Goal: Task Accomplishment & Management: Use online tool/utility

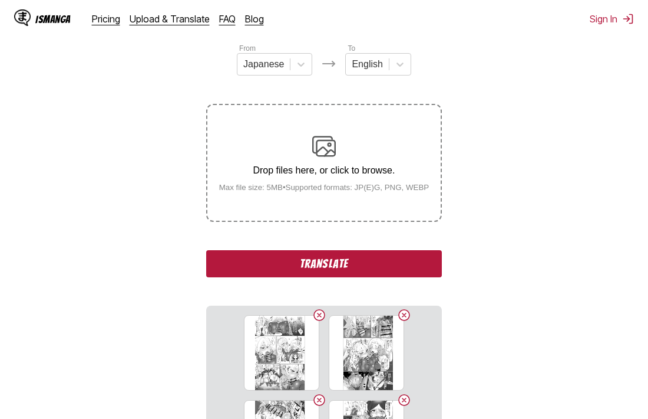
click at [257, 261] on button "Translate" at bounding box center [324, 263] width 236 height 27
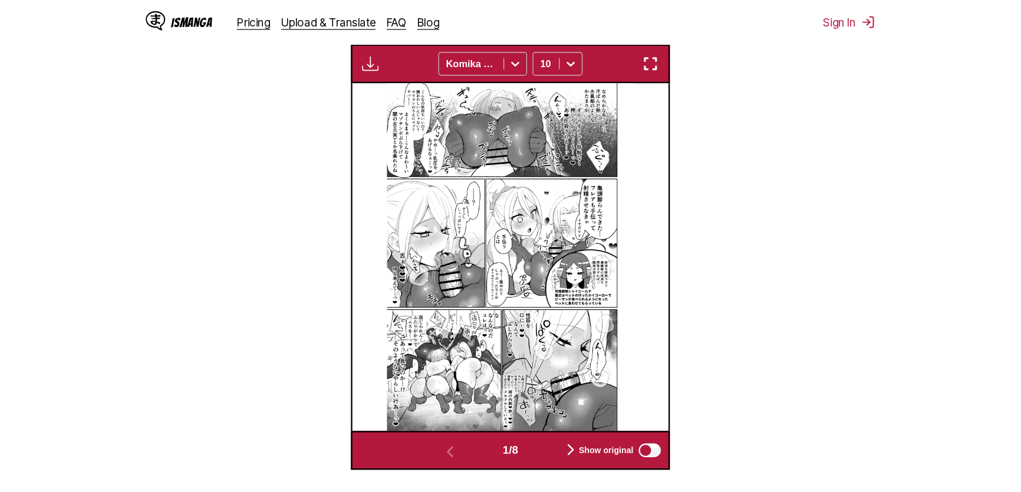
scroll to position [358, 0]
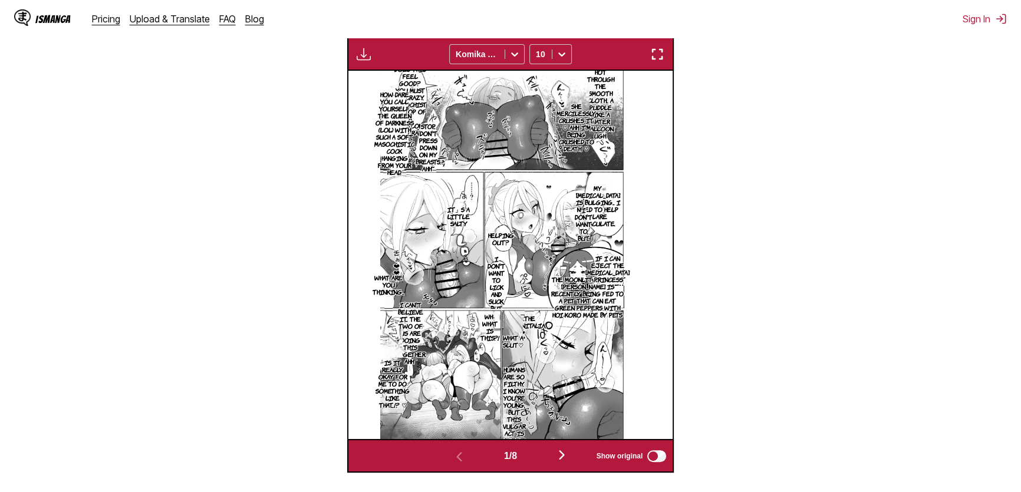
click at [648, 51] on img "button" at bounding box center [657, 54] width 14 height 14
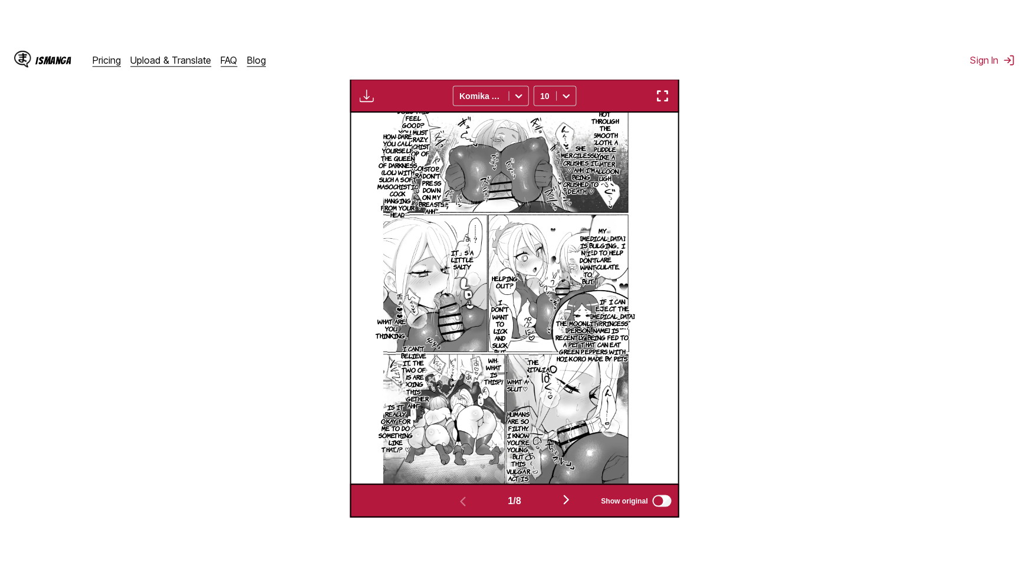
scroll to position [130, 0]
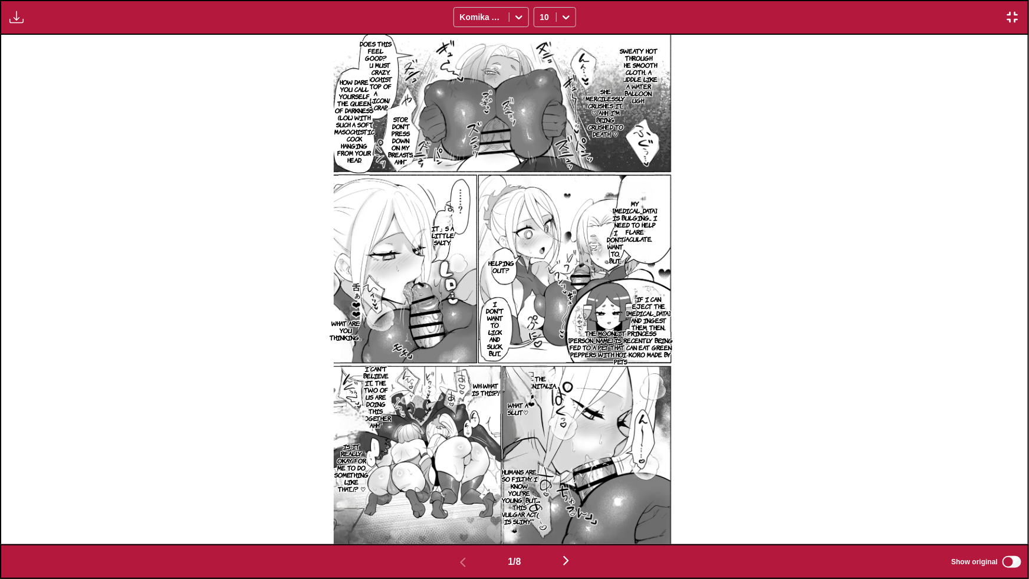
click at [572, 418] on img "button" at bounding box center [566, 561] width 14 height 14
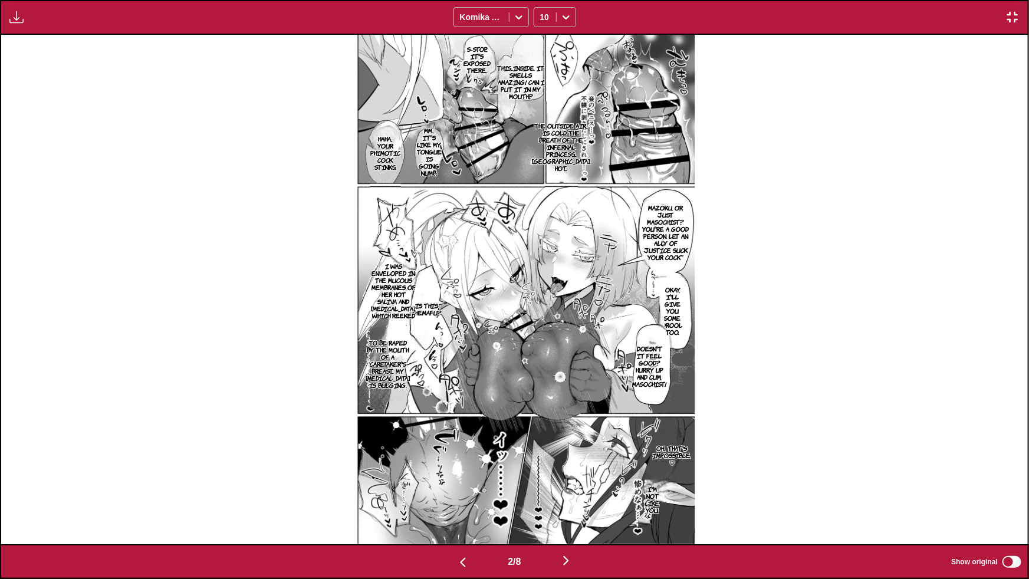
click at [566, 418] on img "button" at bounding box center [566, 561] width 14 height 14
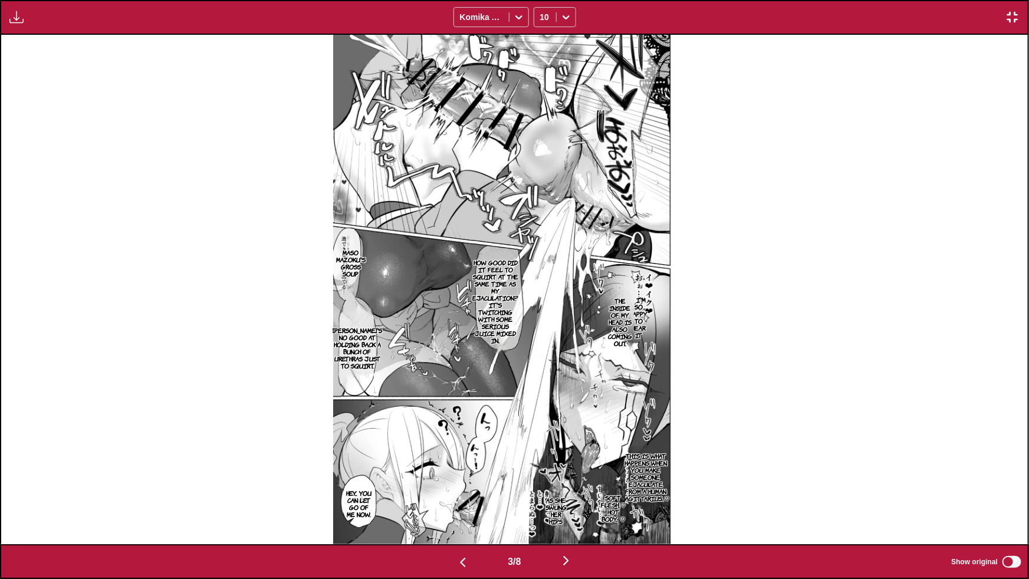
click at [573, 418] on img "button" at bounding box center [566, 561] width 14 height 14
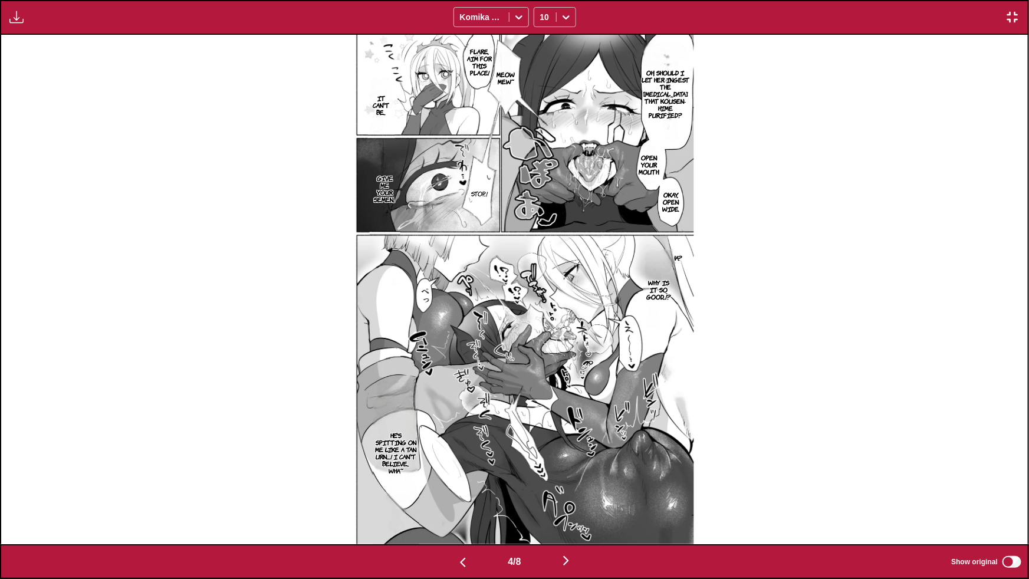
click at [567, 418] on img "button" at bounding box center [566, 561] width 14 height 14
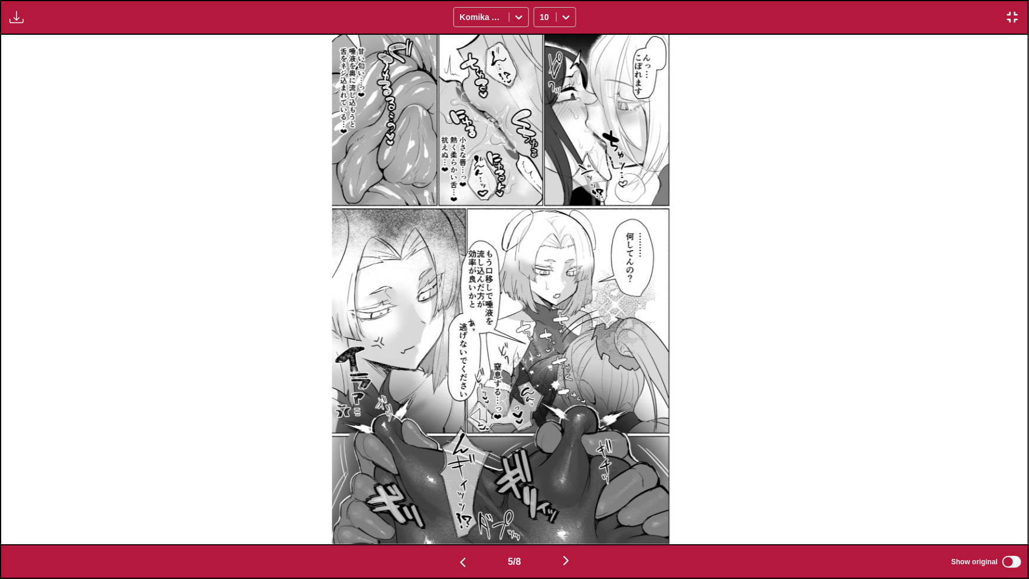
click at [565, 418] on img "button" at bounding box center [566, 561] width 14 height 14
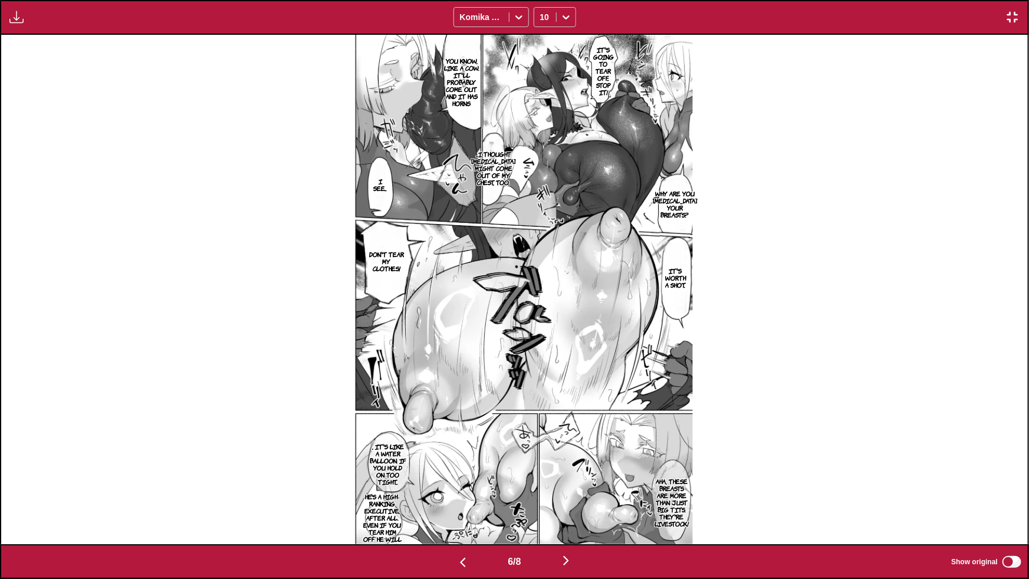
click at [568, 418] on img "button" at bounding box center [566, 561] width 14 height 14
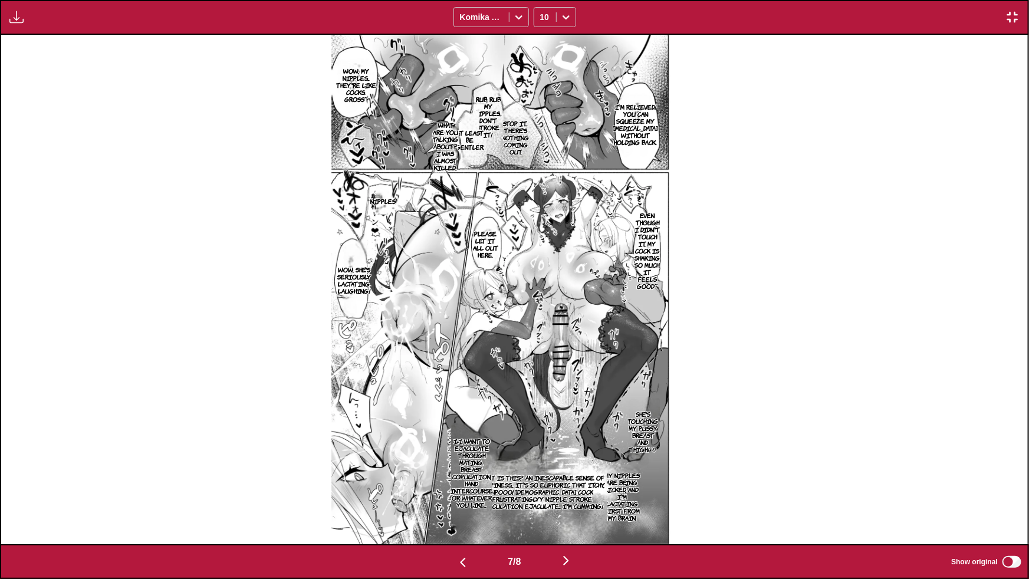
click at [569, 418] on img "button" at bounding box center [566, 561] width 14 height 14
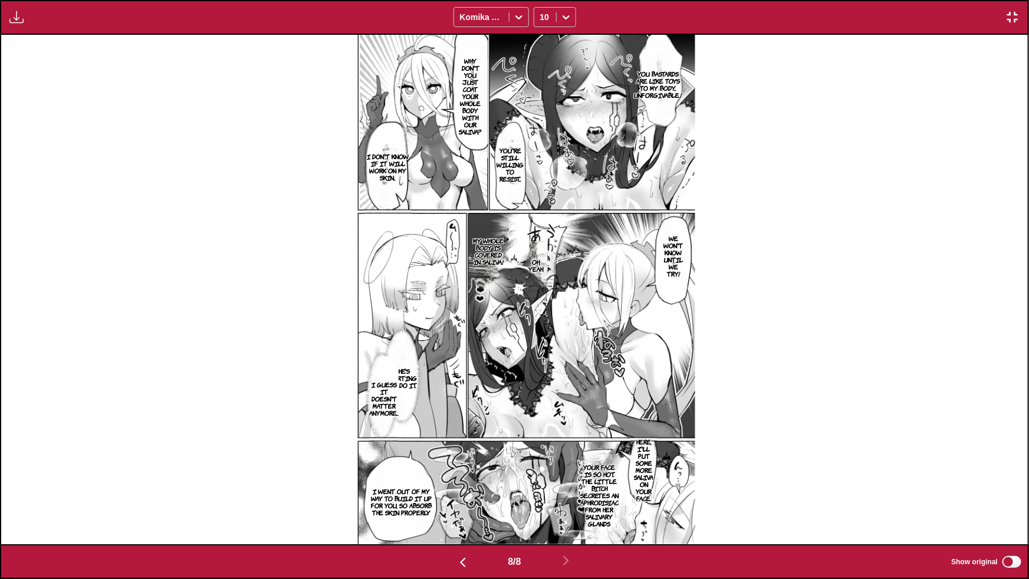
click at [648, 17] on img "button" at bounding box center [1012, 17] width 14 height 14
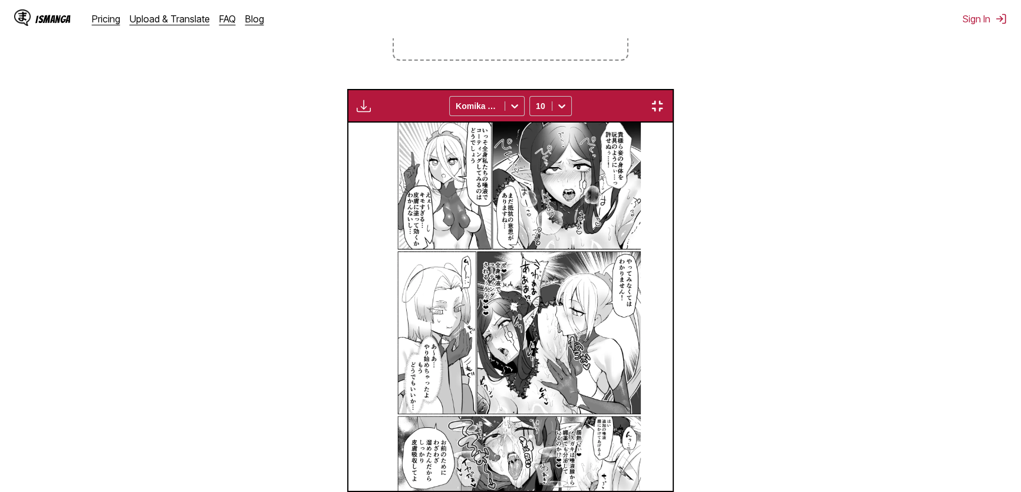
scroll to position [0, 2273]
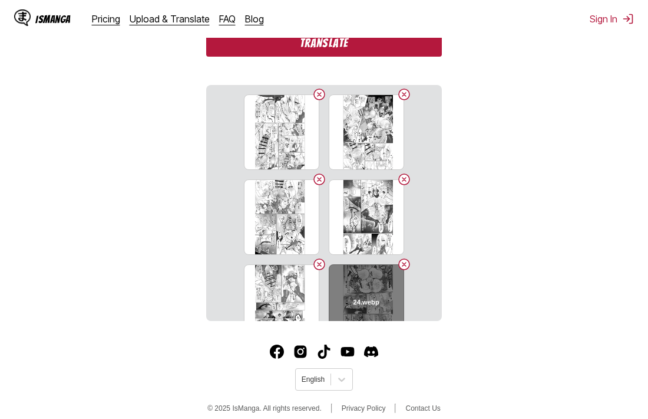
scroll to position [368, 0]
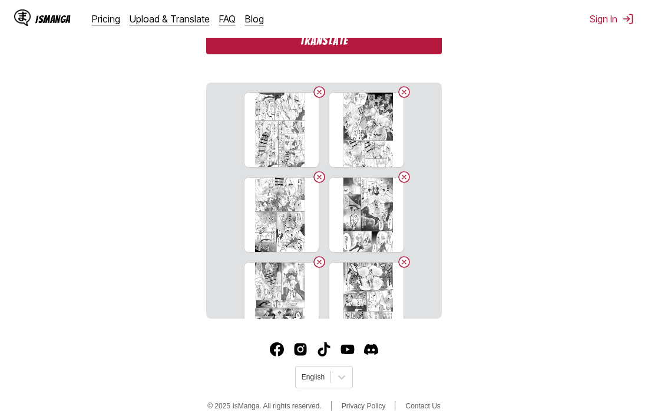
click at [322, 47] on button "Translate" at bounding box center [324, 40] width 236 height 27
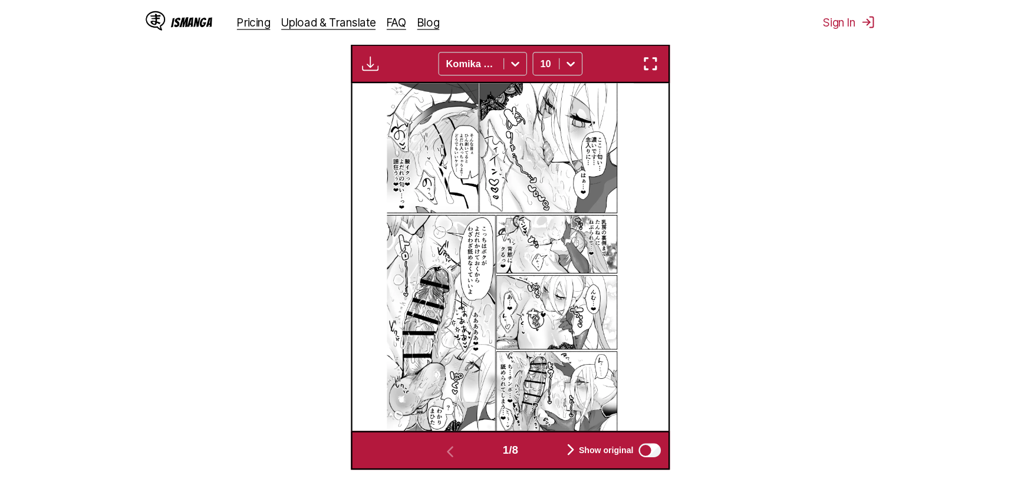
scroll to position [358, 0]
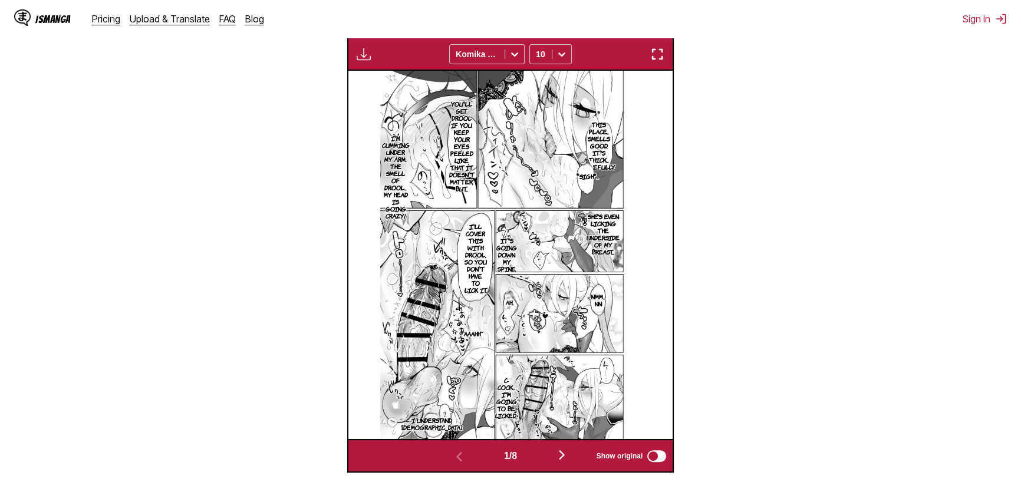
click at [648, 56] on img "button" at bounding box center [657, 54] width 14 height 14
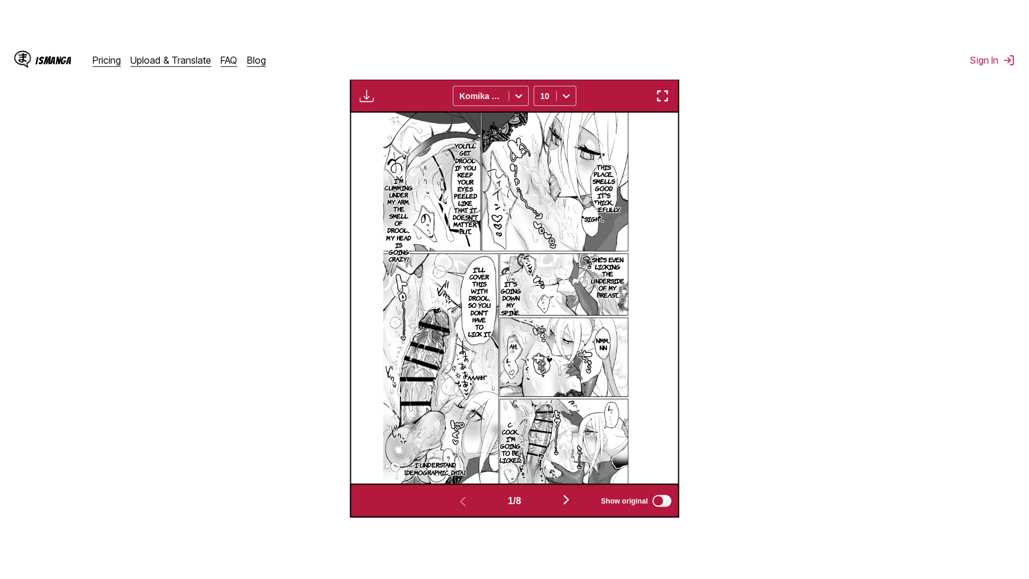
scroll to position [130, 0]
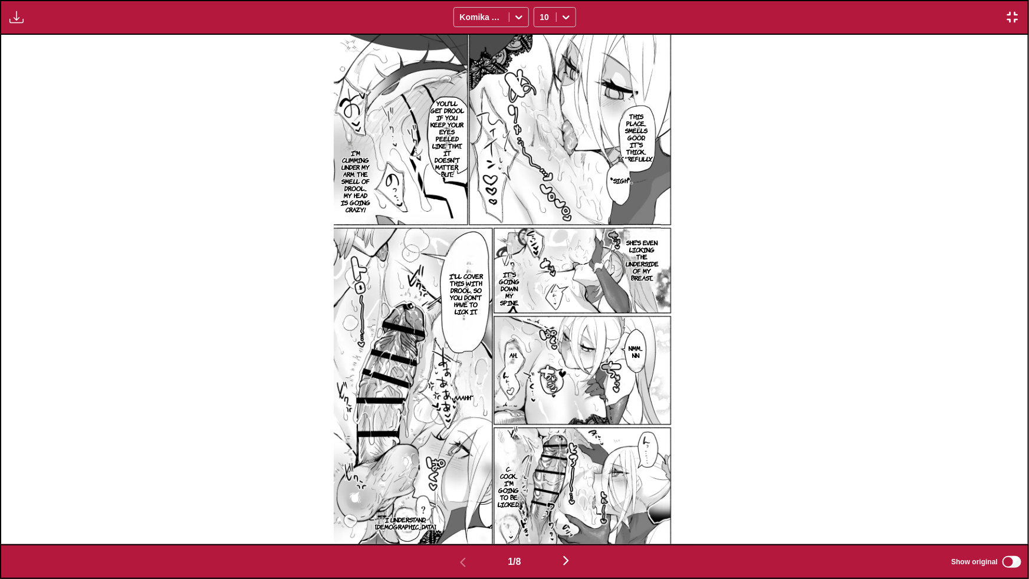
click at [561, 418] on button "button" at bounding box center [566, 561] width 71 height 17
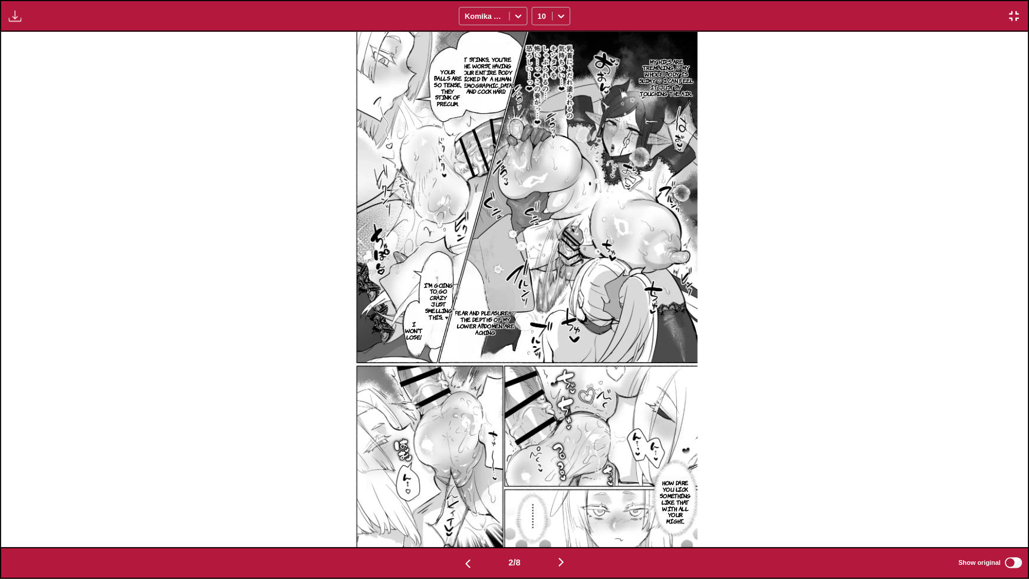
scroll to position [0, 1026]
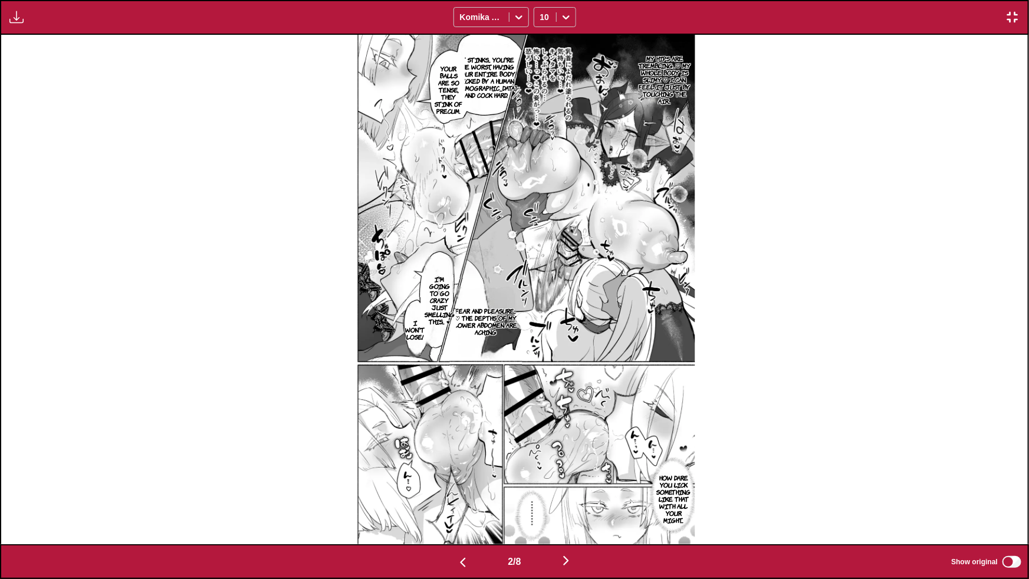
click at [571, 418] on img "button" at bounding box center [566, 561] width 14 height 14
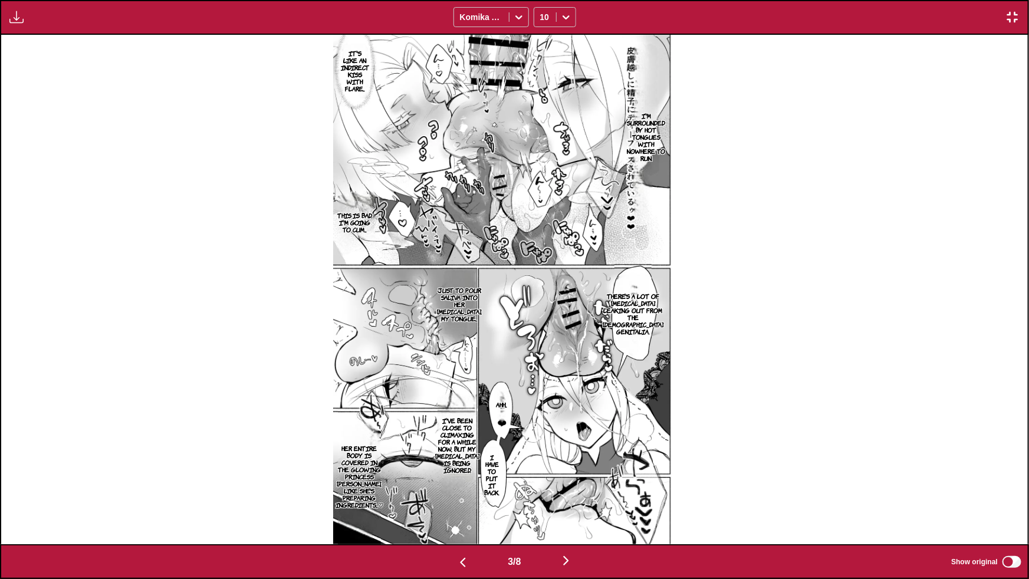
click at [569, 418] on img "button" at bounding box center [566, 561] width 14 height 14
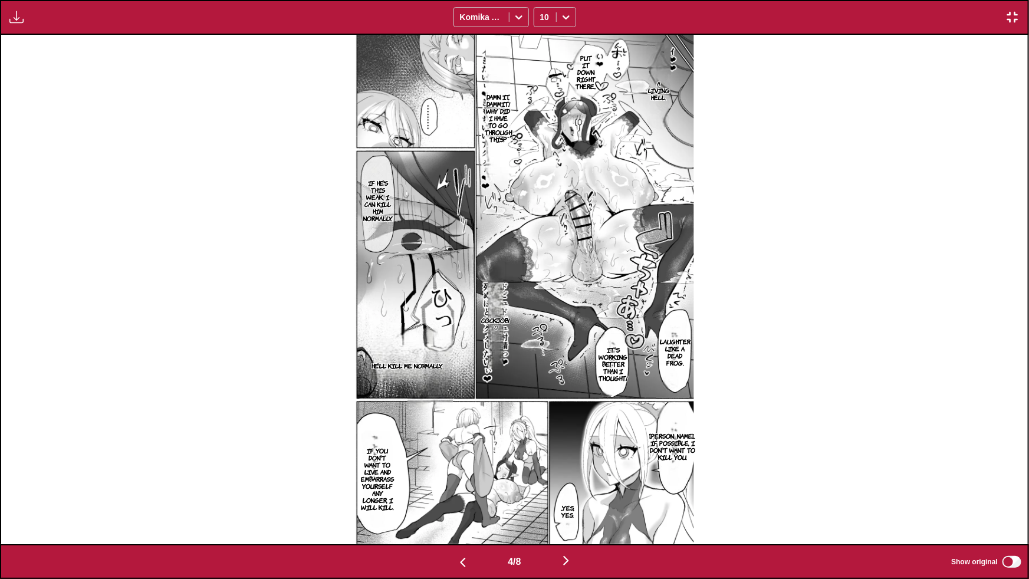
click at [569, 418] on img "button" at bounding box center [566, 561] width 14 height 14
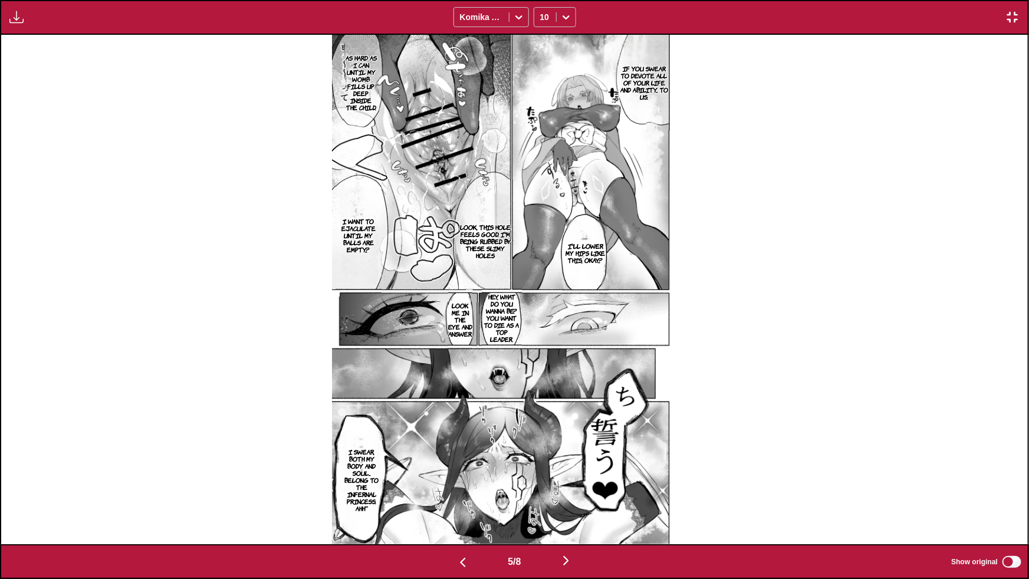
click at [561, 418] on button "button" at bounding box center [566, 561] width 71 height 17
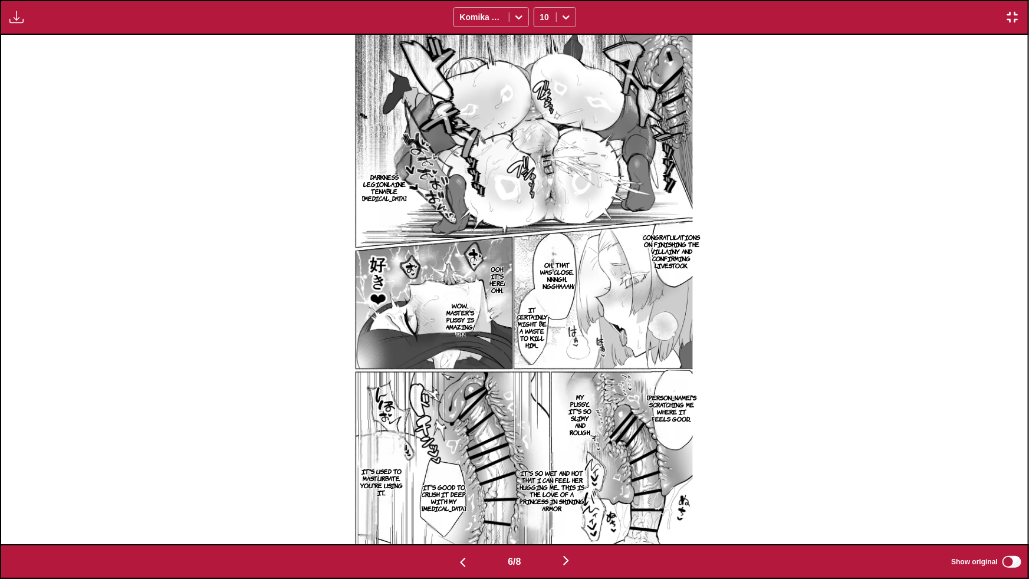
click at [571, 418] on img "button" at bounding box center [566, 561] width 14 height 14
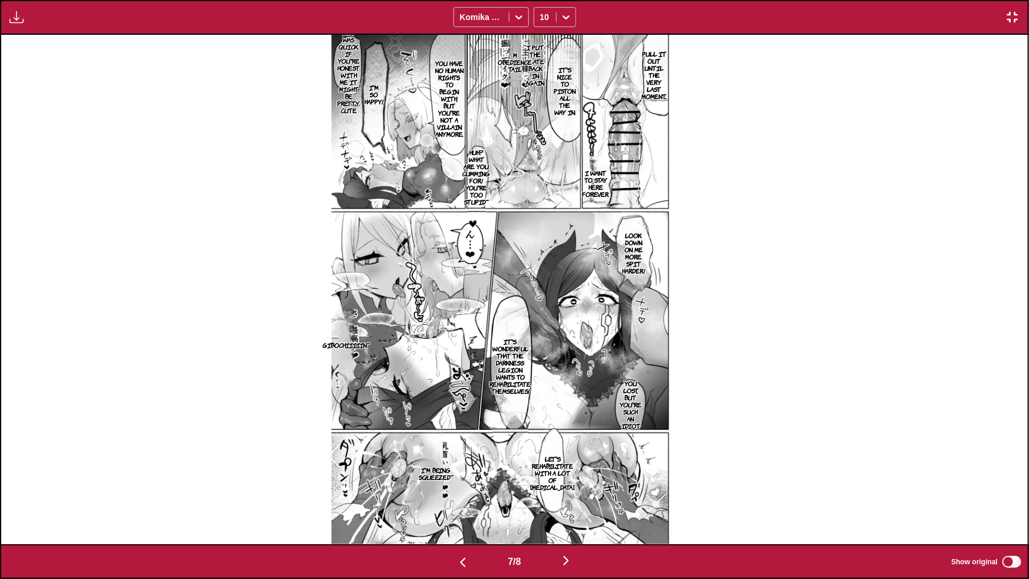
click at [573, 418] on img "button" at bounding box center [566, 561] width 14 height 14
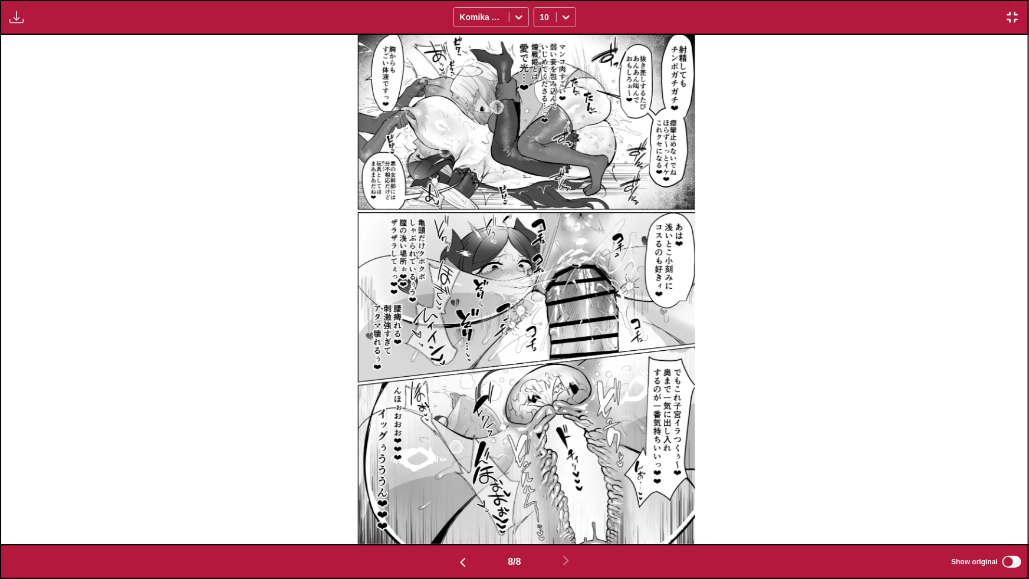
click at [648, 18] on img "button" at bounding box center [1012, 17] width 14 height 14
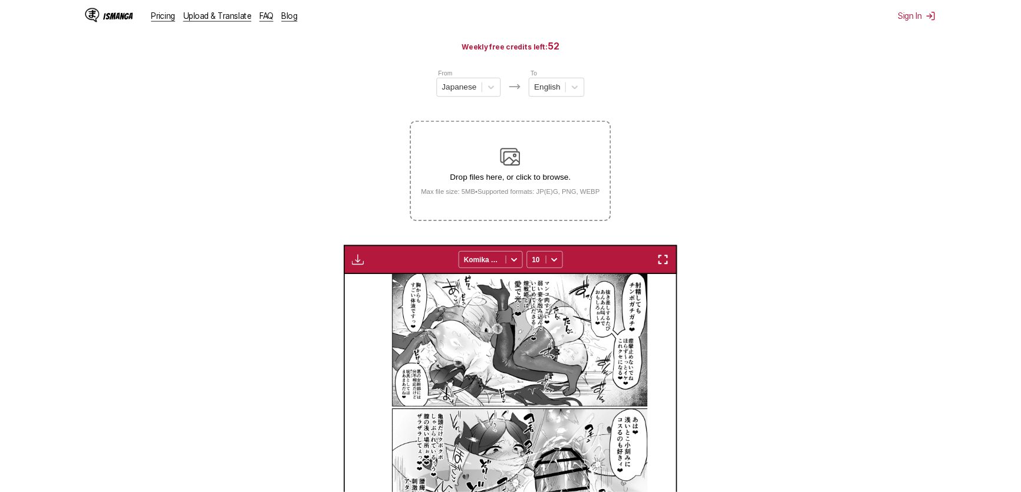
scroll to position [0, 2273]
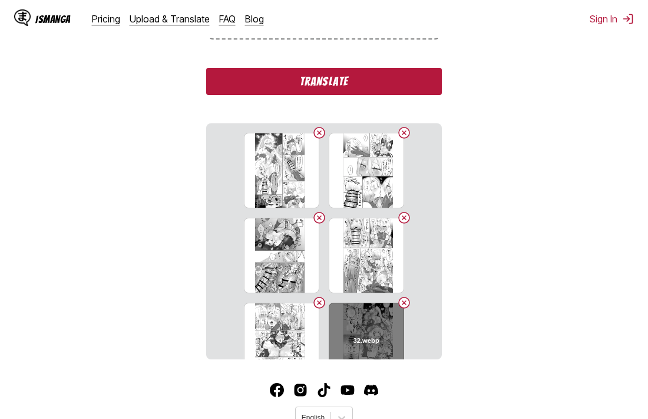
scroll to position [368, 0]
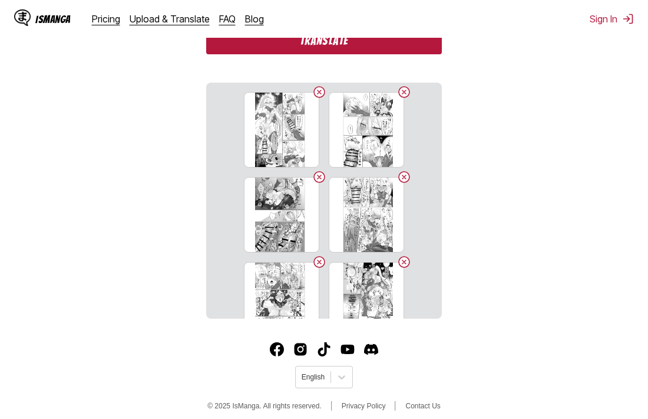
click at [325, 45] on button "Translate" at bounding box center [324, 40] width 236 height 27
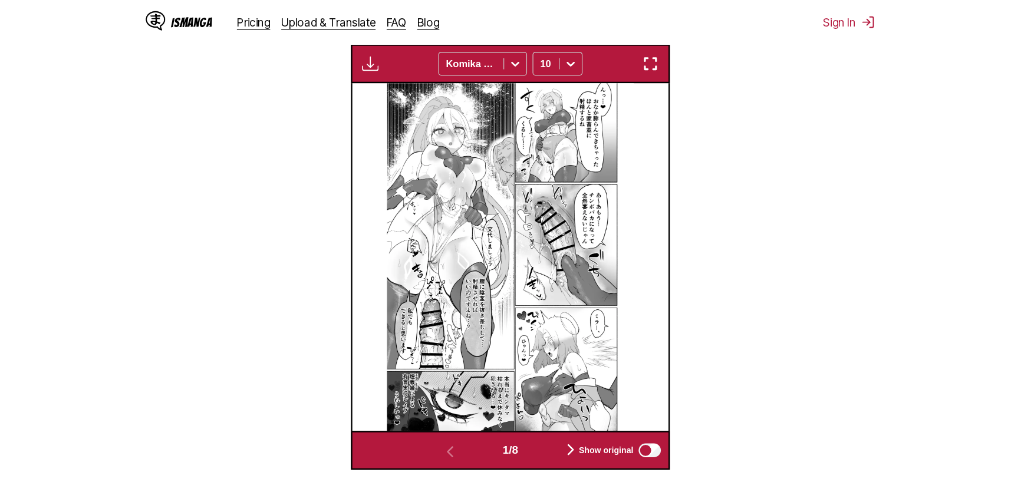
scroll to position [358, 0]
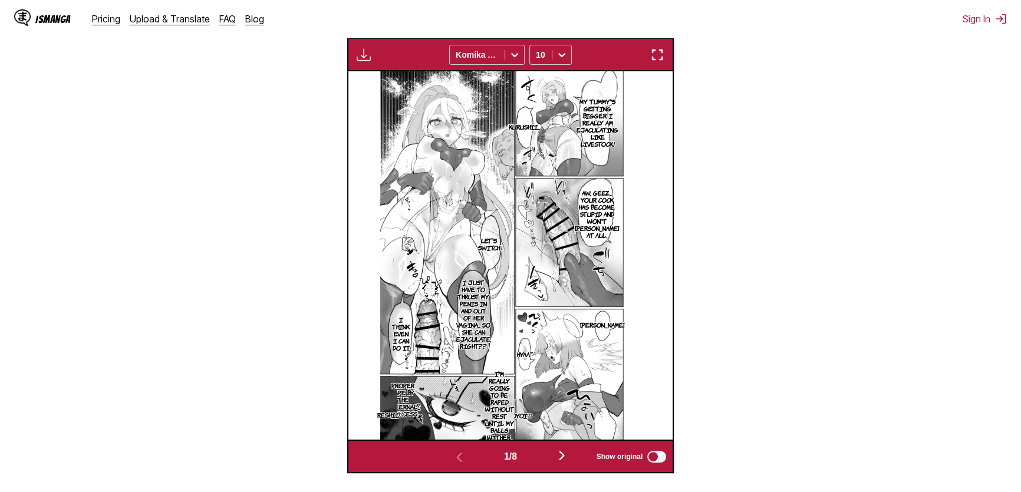
click at [648, 58] on img "button" at bounding box center [657, 55] width 14 height 14
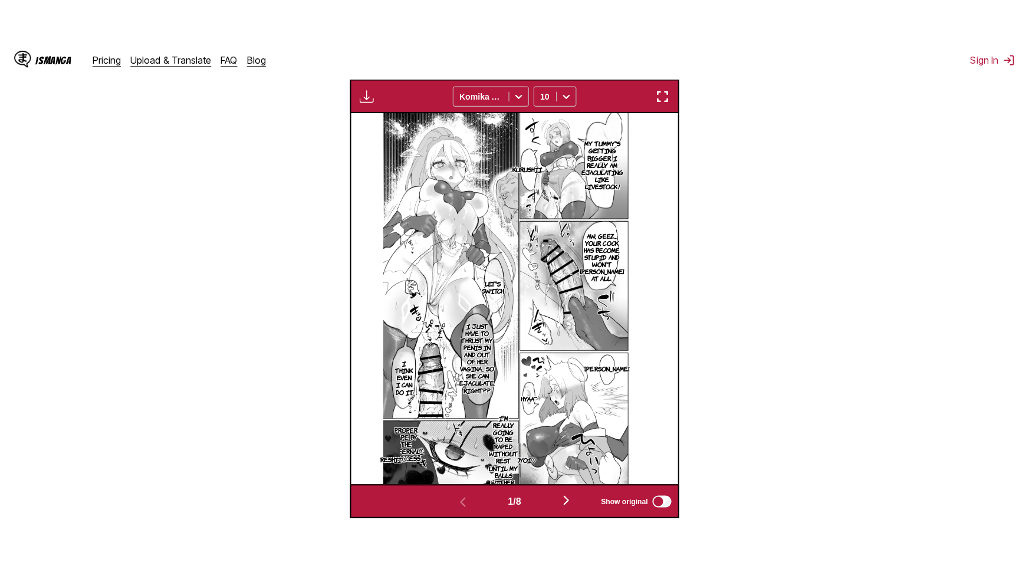
scroll to position [130, 0]
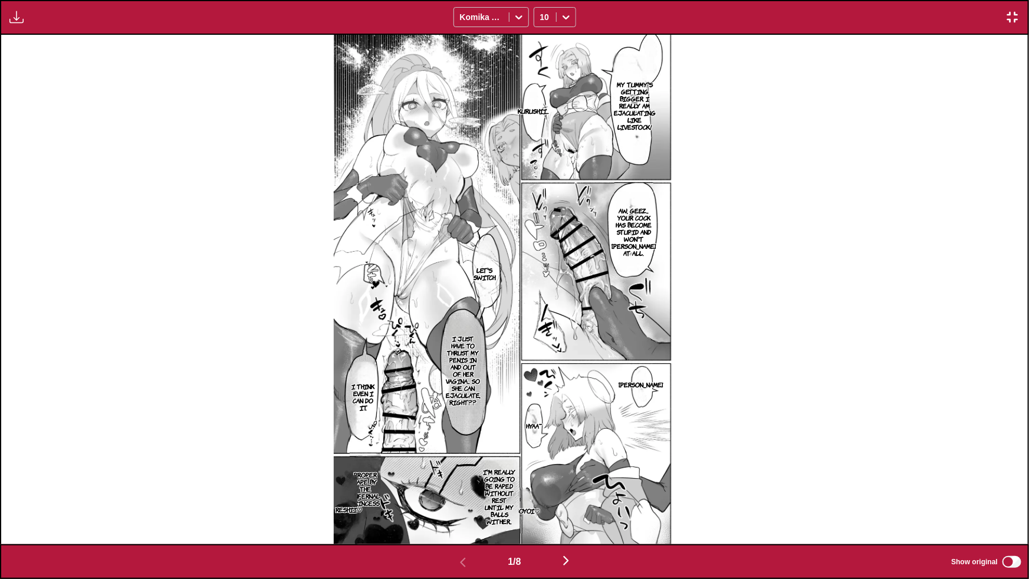
click at [621, 390] on img at bounding box center [514, 290] width 361 height 510
click at [569, 418] on img "button" at bounding box center [566, 561] width 14 height 14
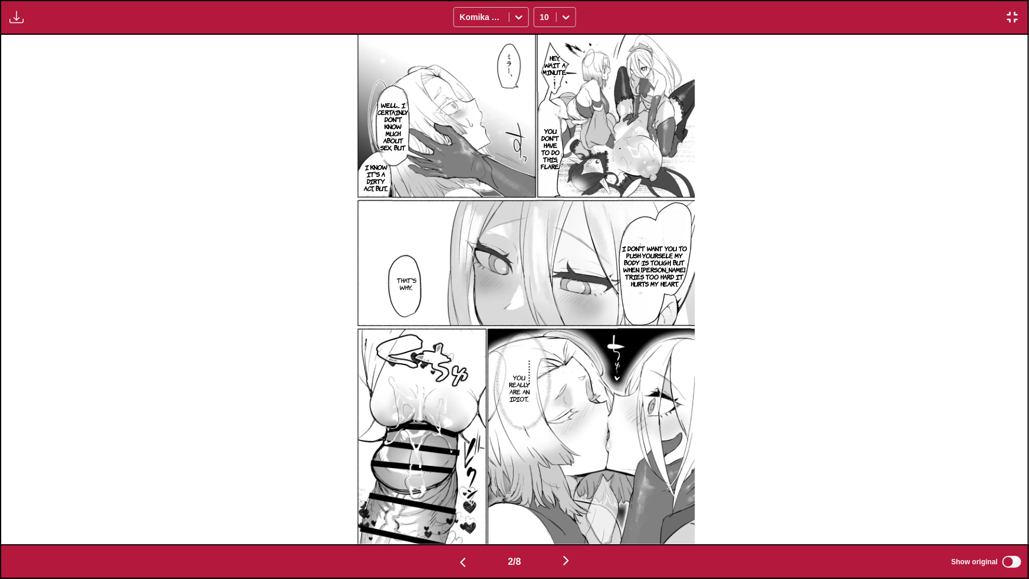
click at [564, 418] on img "button" at bounding box center [566, 561] width 14 height 14
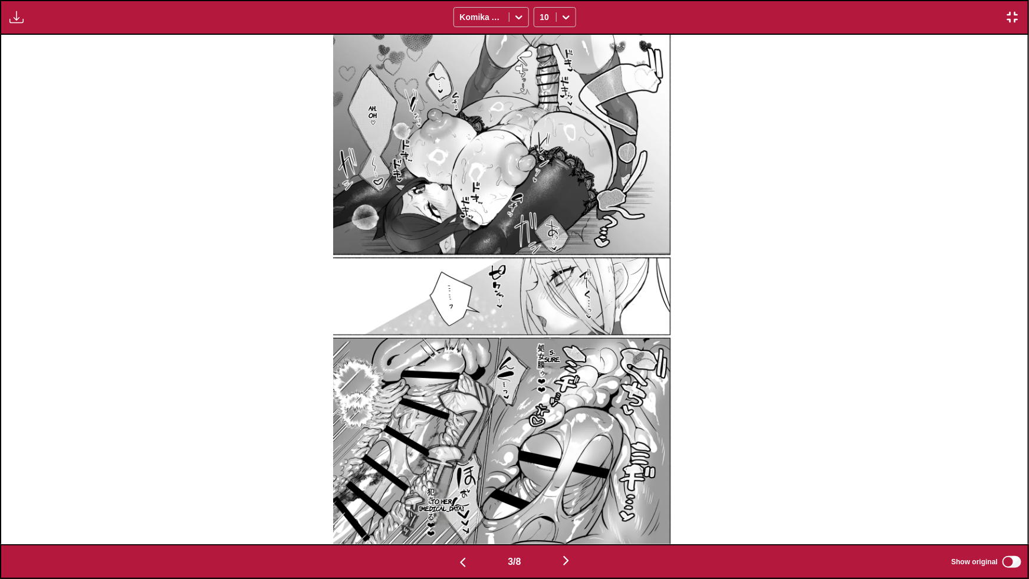
click at [570, 418] on img "button" at bounding box center [566, 561] width 14 height 14
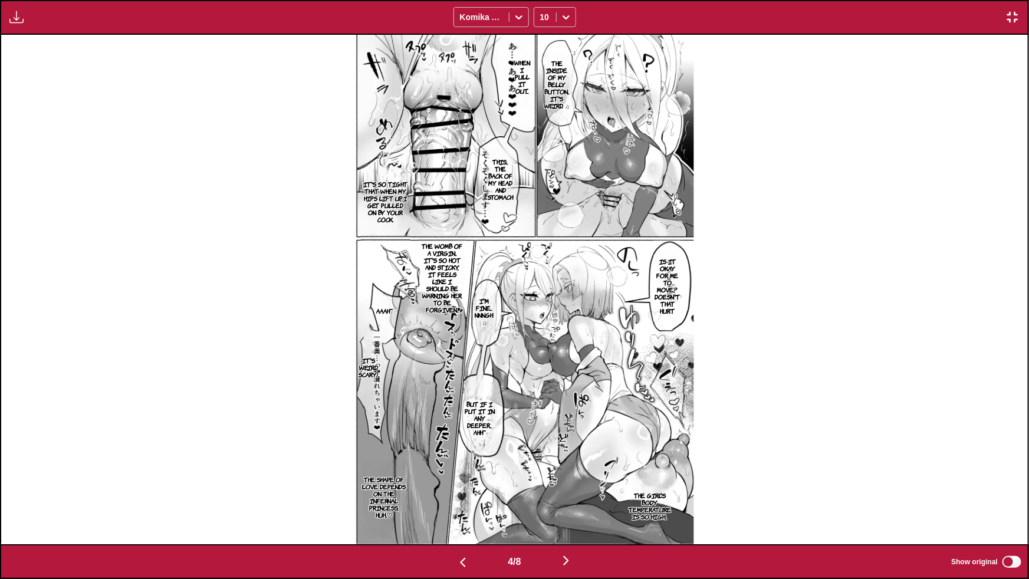
click at [573, 418] on img "button" at bounding box center [566, 561] width 14 height 14
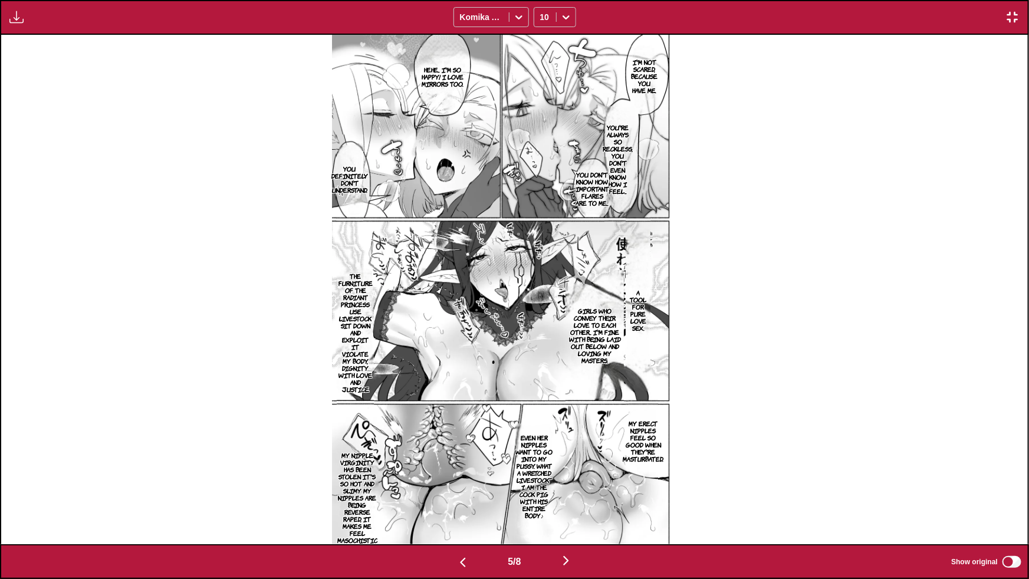
click at [567, 418] on img "button" at bounding box center [566, 561] width 14 height 14
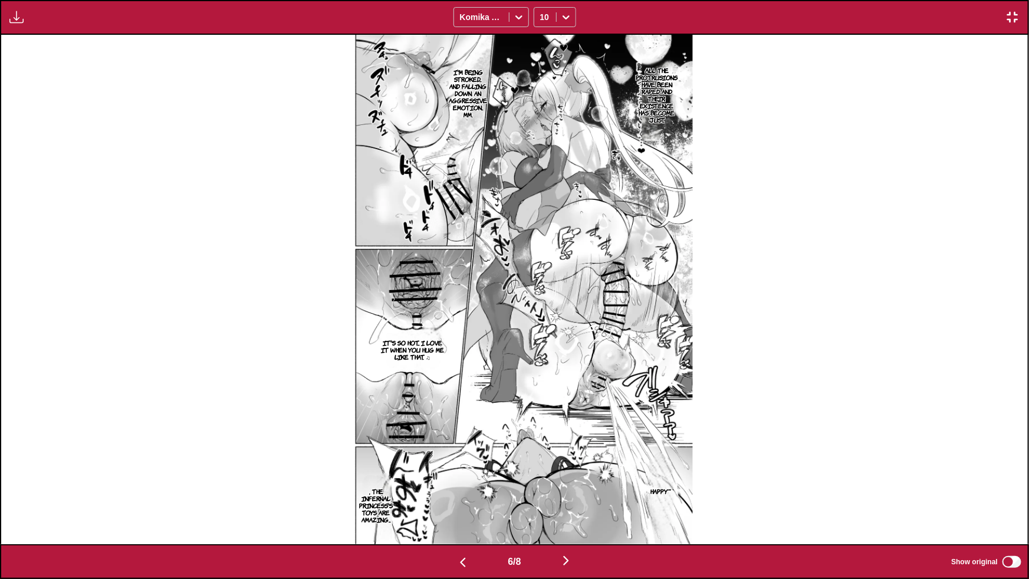
click at [566, 418] on img "button" at bounding box center [566, 561] width 14 height 14
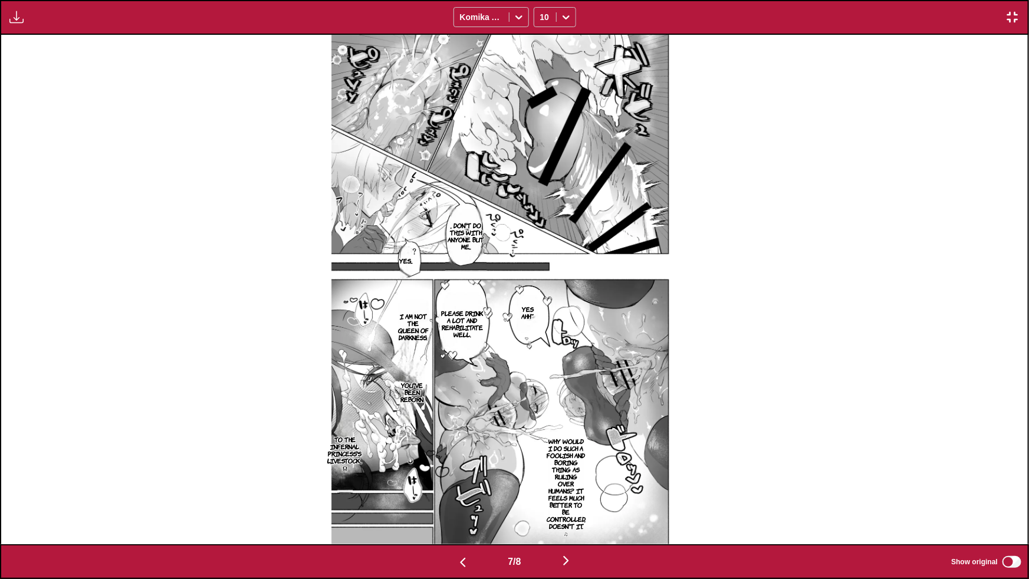
click at [561, 418] on button "button" at bounding box center [566, 561] width 71 height 17
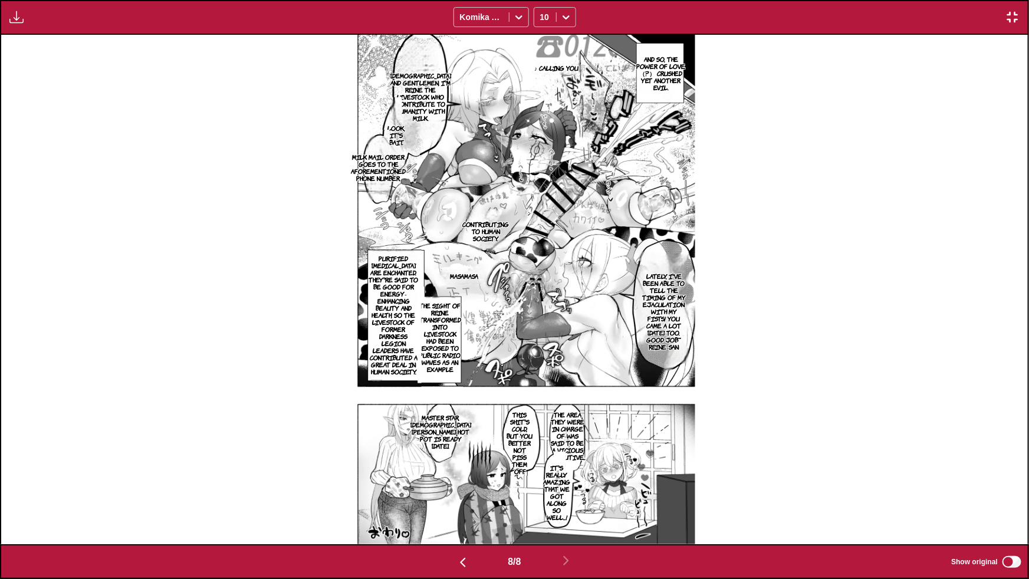
click at [648, 16] on img "button" at bounding box center [1012, 17] width 14 height 14
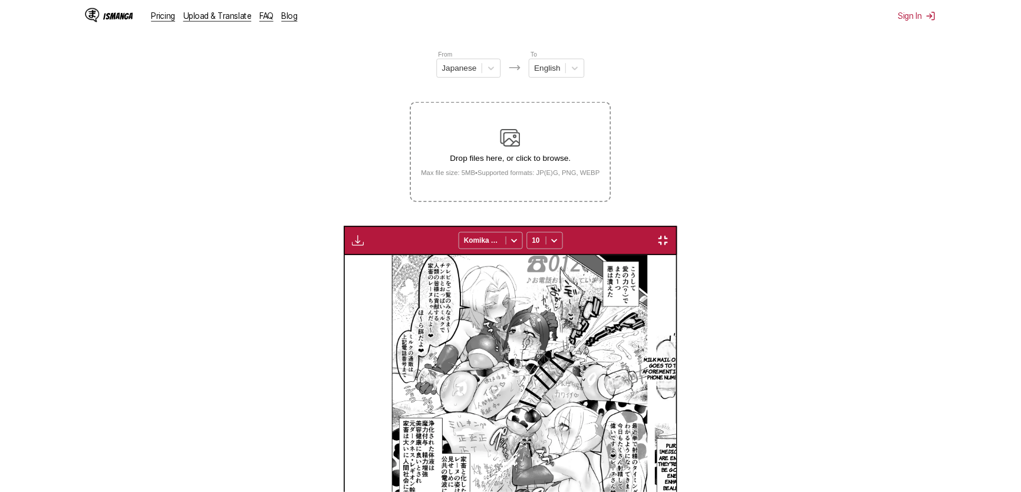
scroll to position [0, 2273]
